Goal: Task Accomplishment & Management: Complete application form

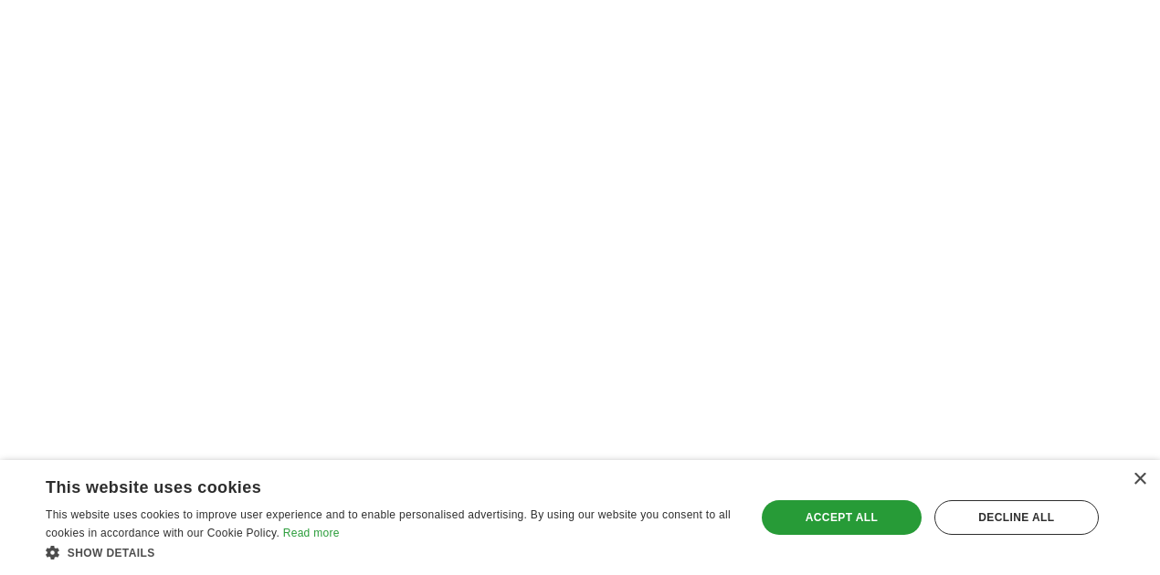
scroll to position [3713, 0]
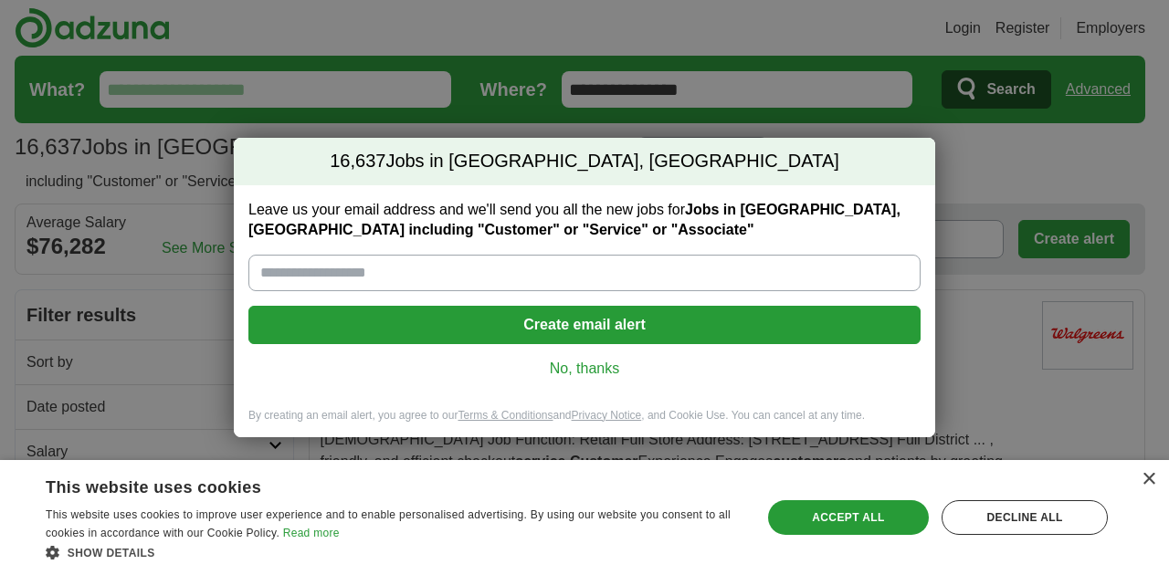
click at [489, 264] on input "Leave us your email address and we'll send you all the new jobs for Jobs in [GE…" at bounding box center [584, 273] width 672 height 37
type input "**********"
click at [594, 327] on button "Create email alert" at bounding box center [584, 325] width 672 height 38
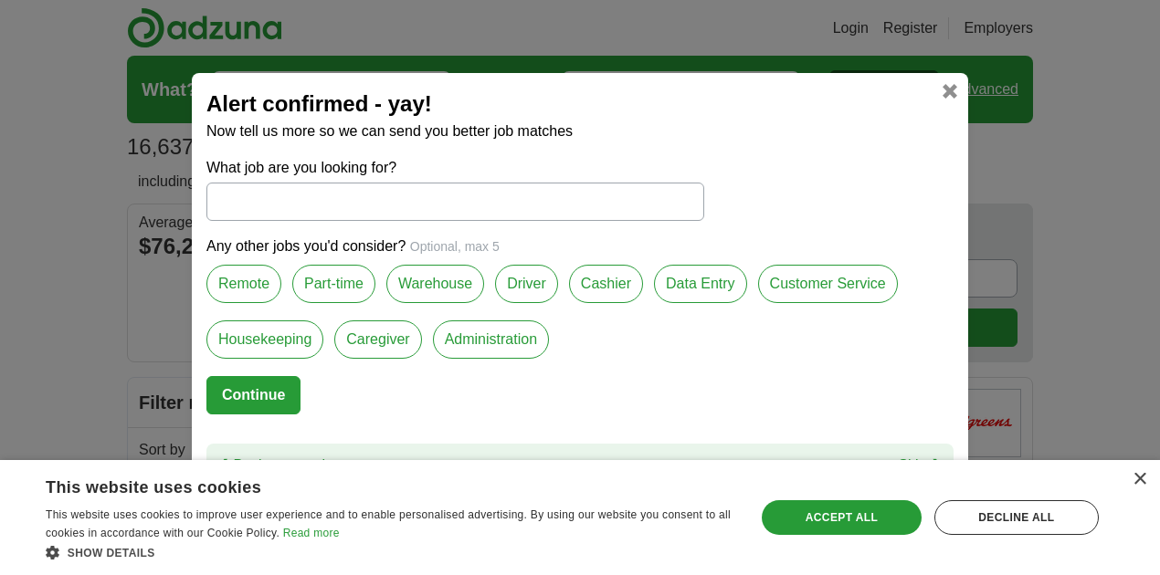
click at [331, 285] on label "Part-time" at bounding box center [333, 284] width 83 height 38
click at [254, 347] on label "Housekeeping" at bounding box center [264, 340] width 117 height 38
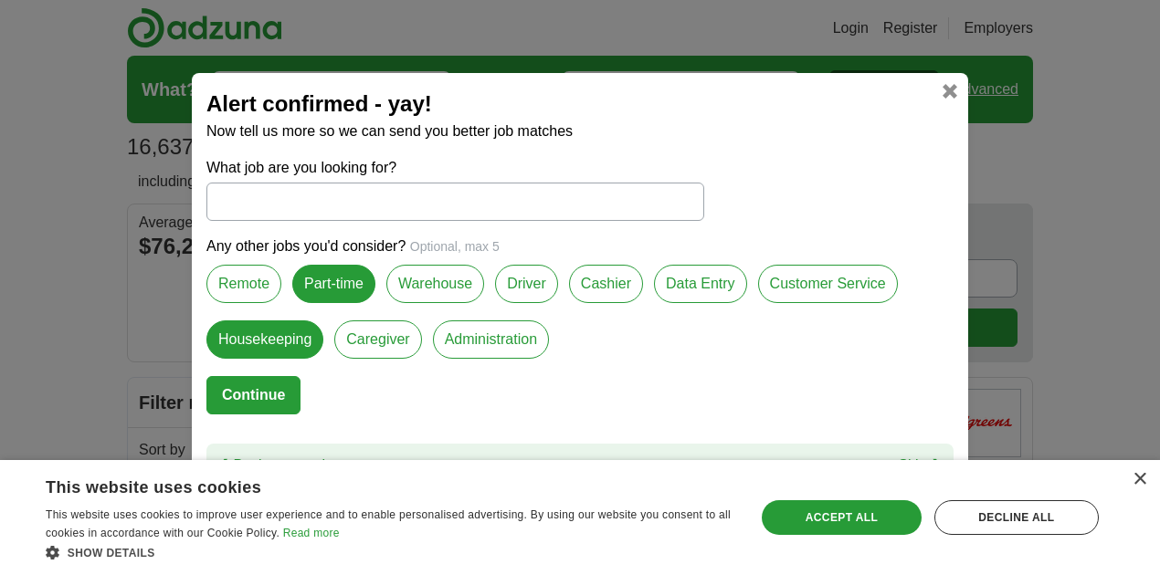
click at [252, 390] on button "Continue" at bounding box center [253, 395] width 94 height 38
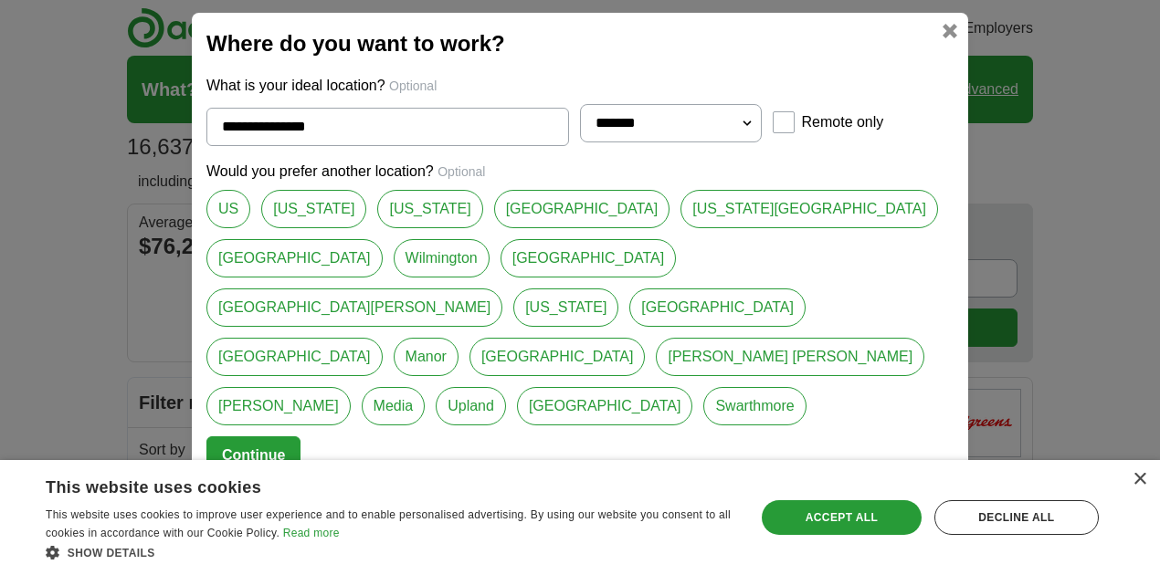
click at [394, 278] on link "Wilmington" at bounding box center [442, 258] width 96 height 38
type input "**********"
click at [264, 436] on button "Continue" at bounding box center [253, 455] width 94 height 38
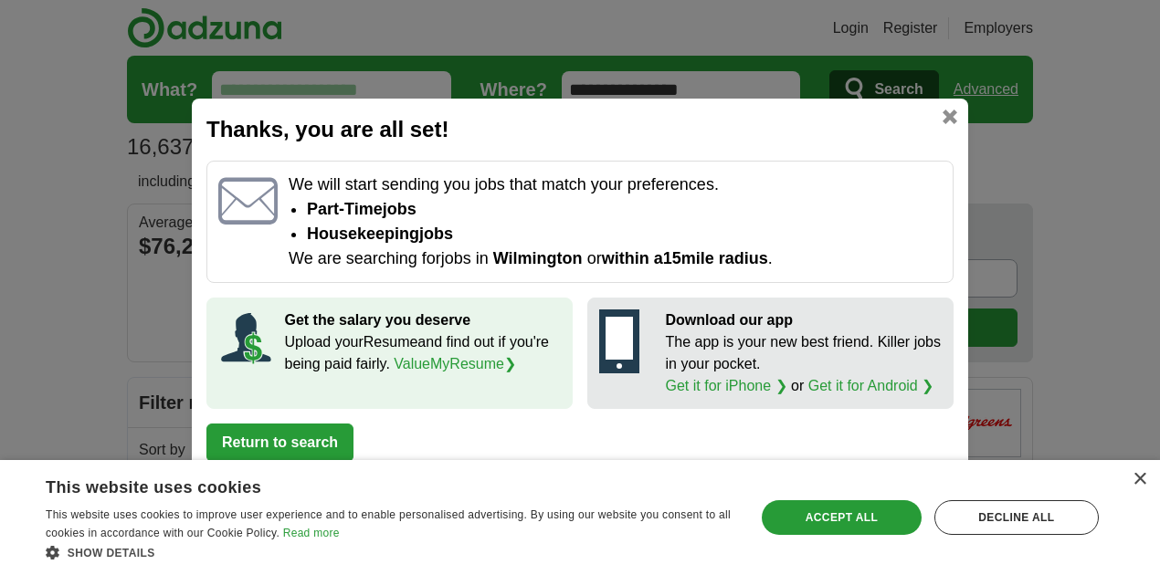
click at [308, 437] on button "Return to search" at bounding box center [279, 443] width 147 height 38
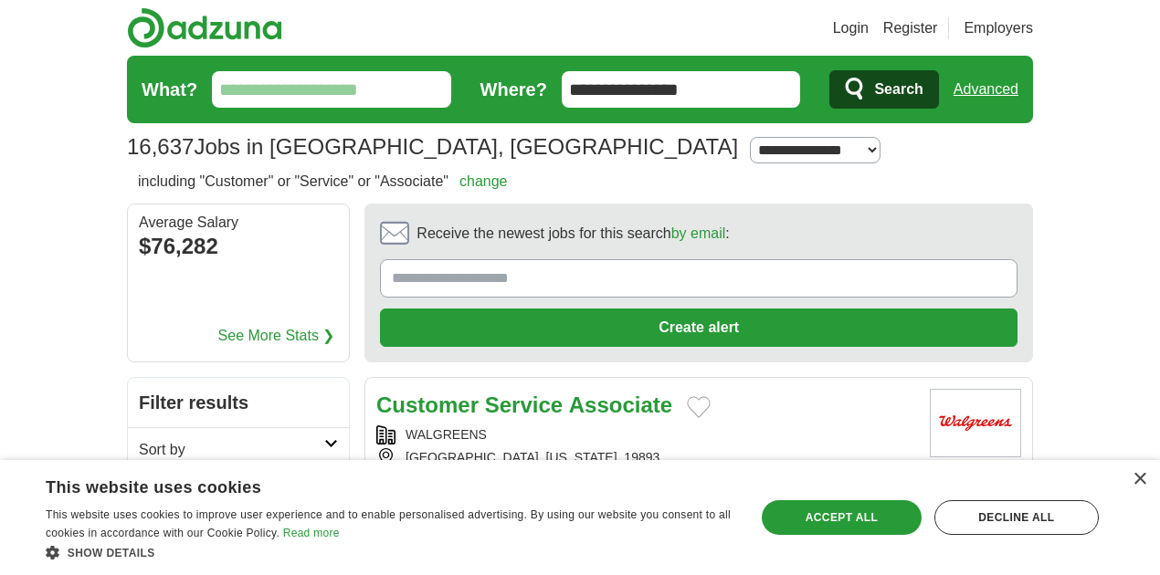
scroll to position [60, 0]
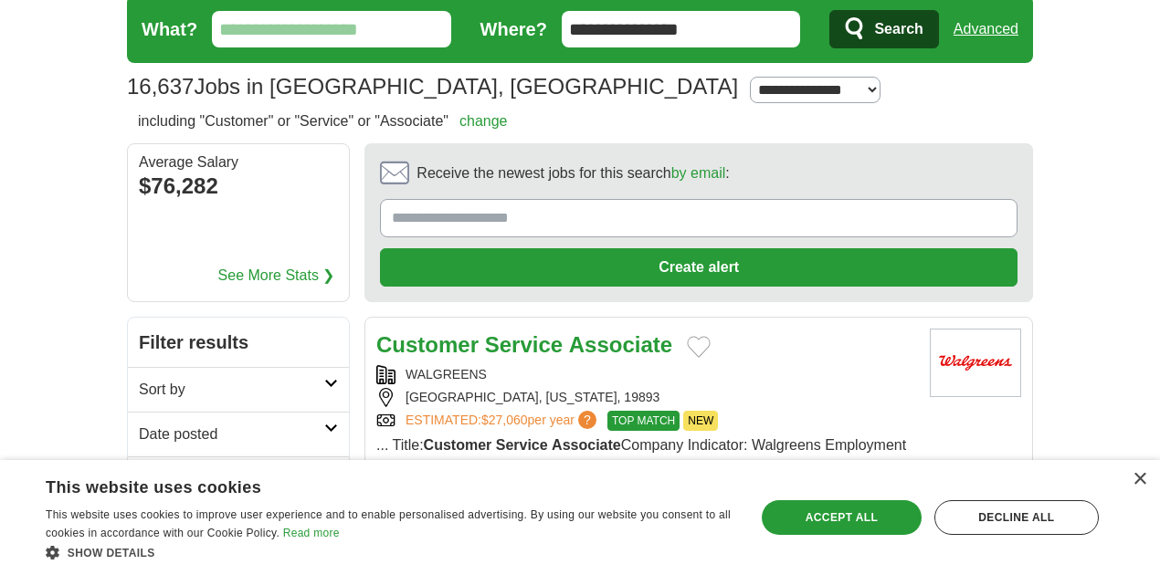
click at [659, 544] on link "More details ❯" at bounding box center [611, 555] width 96 height 22
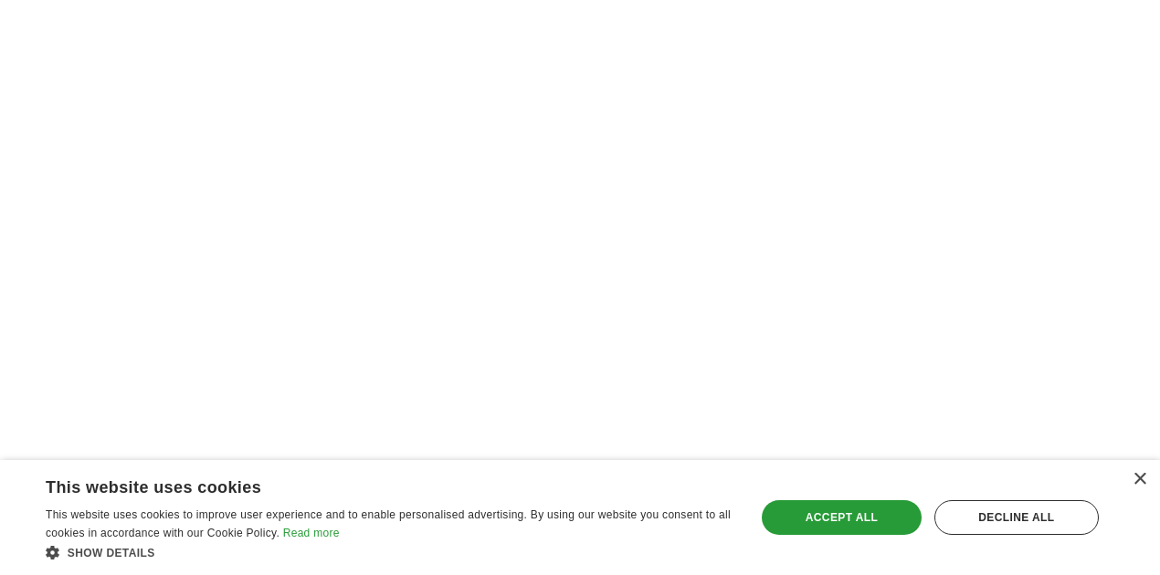
scroll to position [3530, 0]
